Goal: Find specific page/section: Find specific page/section

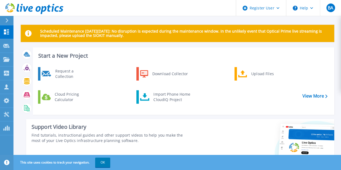
scroll to position [149, 0]
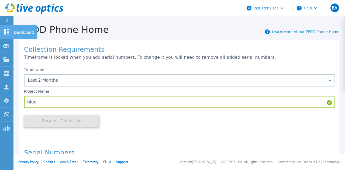
click at [20, 32] on p "Dashboard" at bounding box center [24, 32] width 20 height 14
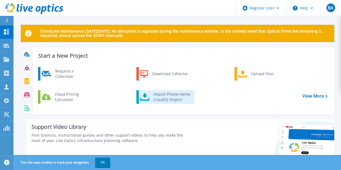
click at [157, 98] on div "Import Phone Home CloudIQ Project" at bounding box center [172, 97] width 42 height 11
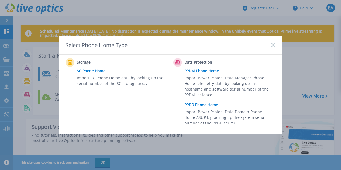
click at [272, 44] on rect at bounding box center [273, 45] width 5 height 5
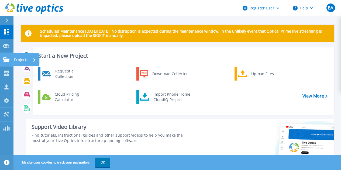
click at [22, 59] on p "Projects" at bounding box center [21, 60] width 14 height 14
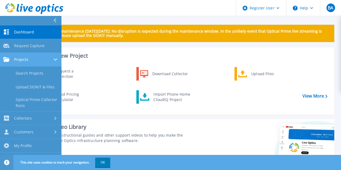
click at [36, 58] on div "Projects" at bounding box center [30, 59] width 55 height 5
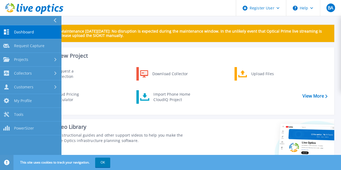
click at [7, 32] on icon at bounding box center [6, 31] width 6 height 5
